Goal: Find specific page/section: Find specific page/section

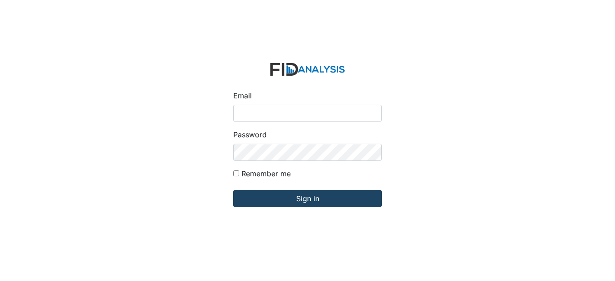
type input "[EMAIL_ADDRESS][DOMAIN_NAME]"
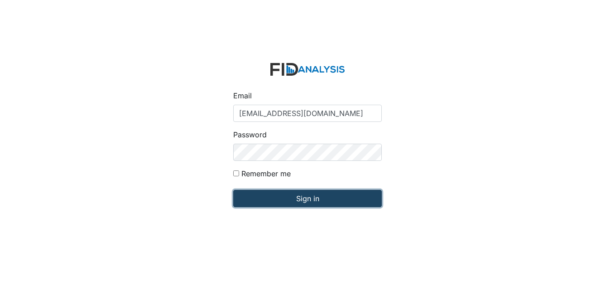
click at [304, 201] on input "Sign in" at bounding box center [307, 198] width 149 height 17
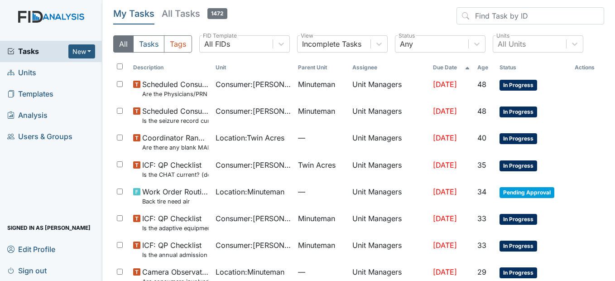
click at [32, 70] on span "Units" at bounding box center [21, 73] width 29 height 14
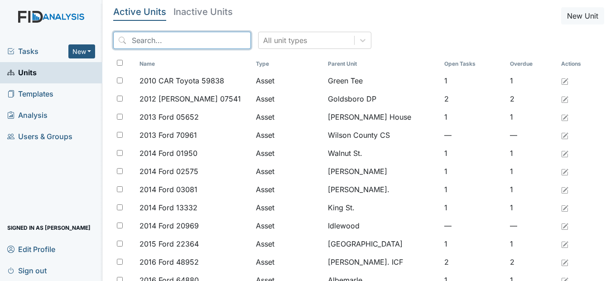
click at [174, 42] on input "search" at bounding box center [182, 40] width 138 height 17
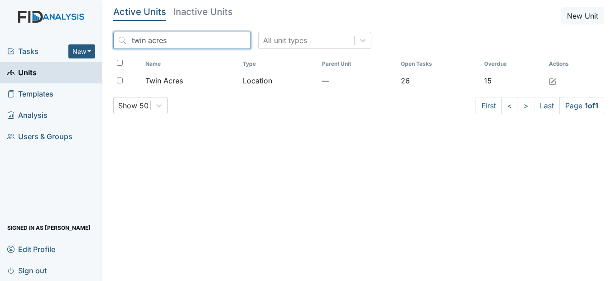
type input "twin acres"
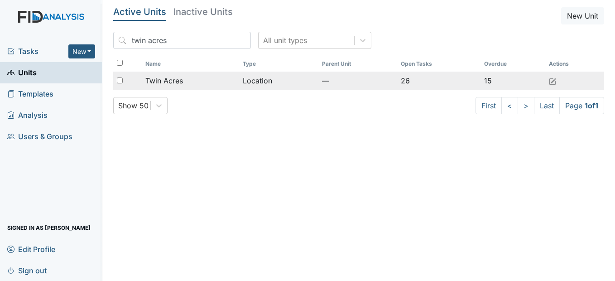
click at [182, 82] on span "Twin Acres" at bounding box center [164, 80] width 38 height 11
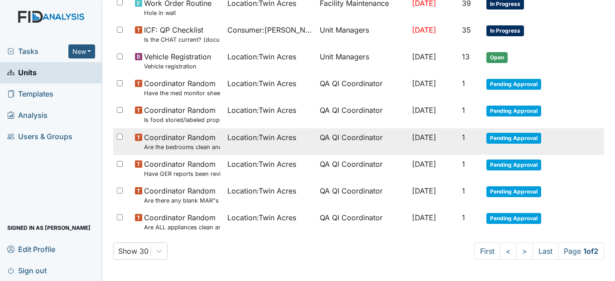
scroll to position [635, 0]
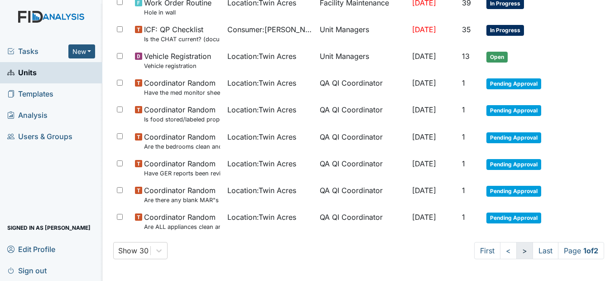
click at [517, 249] on link ">" at bounding box center [525, 250] width 17 height 17
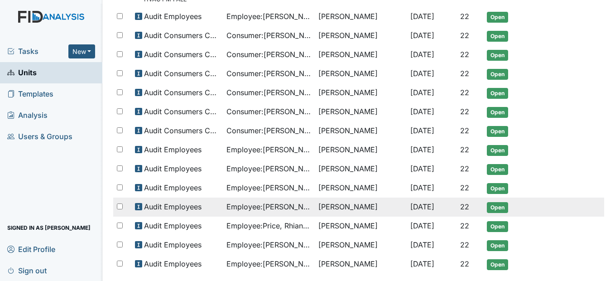
scroll to position [259, 0]
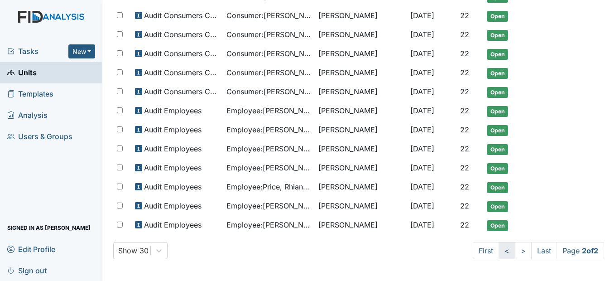
click at [499, 251] on link "<" at bounding box center [507, 250] width 17 height 17
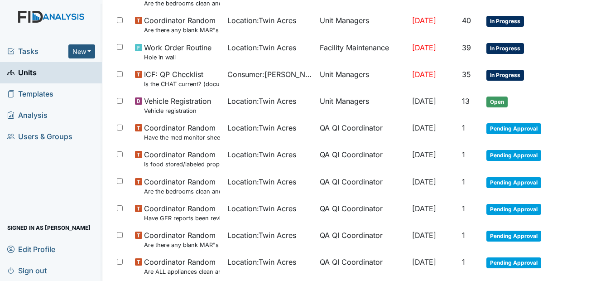
scroll to position [635, 0]
